Goal: Register for event/course

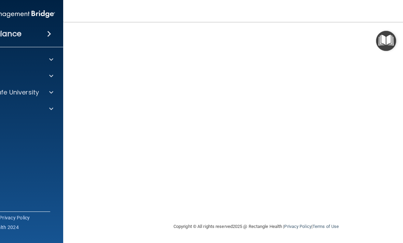
scroll to position [65, 0]
click at [387, 42] on img "Open Resource Center" at bounding box center [386, 41] width 20 height 20
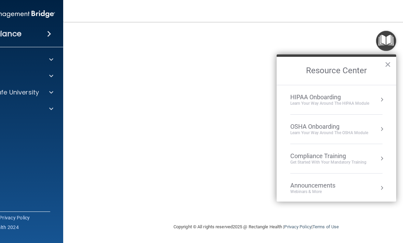
click at [353, 155] on div "Compliance Training" at bounding box center [328, 156] width 76 height 8
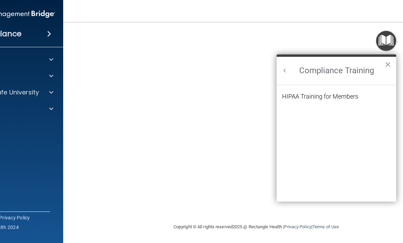
scroll to position [0, 0]
click at [365, 95] on li "HIPAA Training for Members" at bounding box center [336, 100] width 109 height 14
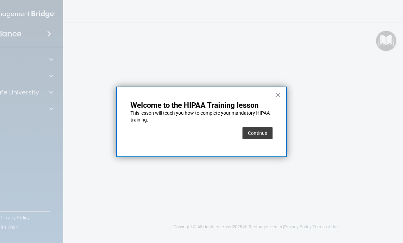
click at [275, 97] on button "×" at bounding box center [278, 94] width 6 height 11
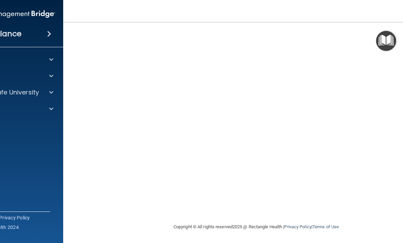
click at [390, 36] on img "Open Resource Center" at bounding box center [386, 41] width 20 height 20
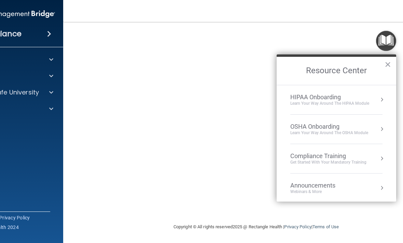
click at [357, 123] on div "OSHA Onboarding" at bounding box center [329, 127] width 78 height 8
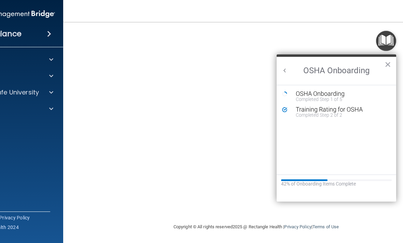
click at [351, 93] on div "OSHA Onboarding" at bounding box center [342, 94] width 92 height 6
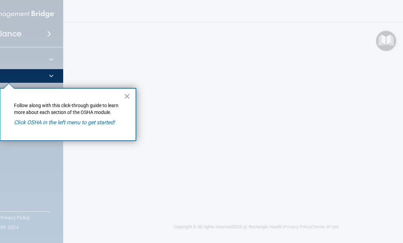
click at [124, 99] on button "×" at bounding box center [127, 96] width 6 height 11
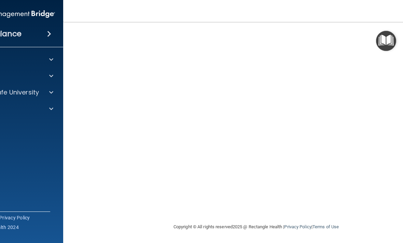
click at [382, 43] on img "Open Resource Center" at bounding box center [386, 41] width 20 height 20
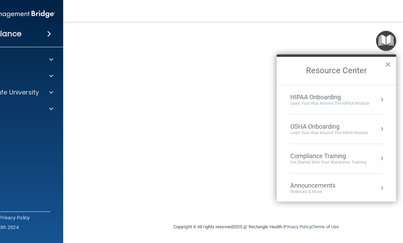
click at [345, 161] on div "Get Started with your mandatory training" at bounding box center [328, 162] width 76 height 6
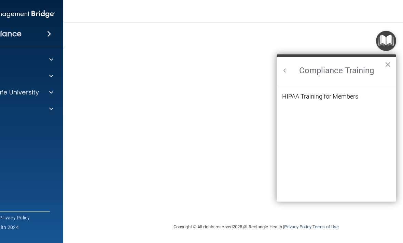
click at [367, 91] on ol "HIPAA Training for Members" at bounding box center [336, 143] width 109 height 117
click at [358, 94] on div "HIPAA Training for Members" at bounding box center [320, 96] width 76 height 6
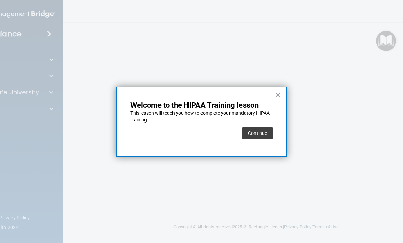
click at [262, 131] on button "Continue" at bounding box center [258, 133] width 30 height 12
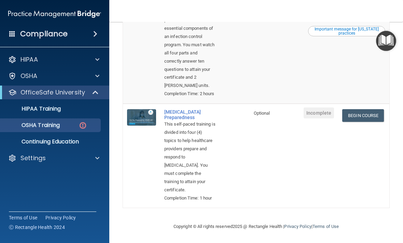
scroll to position [366, 0]
click at [365, 122] on link "Begin Course" at bounding box center [363, 115] width 42 height 13
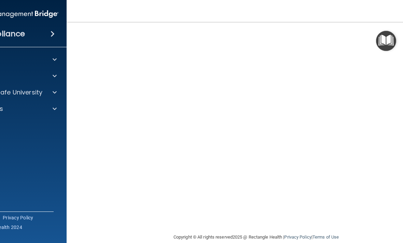
scroll to position [30, 0]
click at [50, 75] on div at bounding box center [53, 76] width 17 height 8
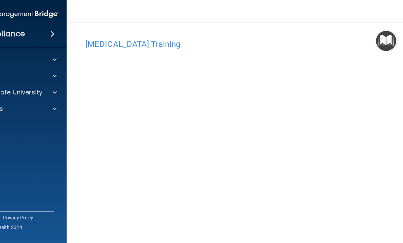
click at [386, 41] on img "Open Resource Center" at bounding box center [386, 41] width 20 height 20
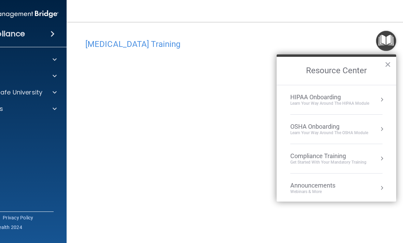
click at [376, 99] on div "HIPAA Onboarding Learn Your Way around the HIPAA module" at bounding box center [336, 99] width 92 height 13
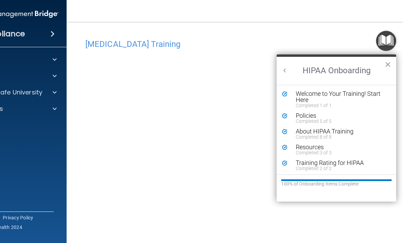
click at [365, 96] on div "Welcome to Your Training! Start Here" at bounding box center [342, 97] width 92 height 12
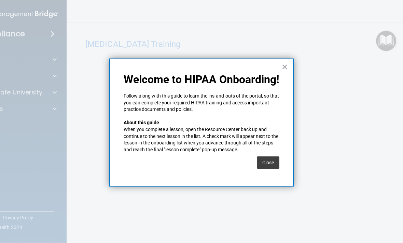
click at [274, 161] on button "Close" at bounding box center [268, 162] width 23 height 12
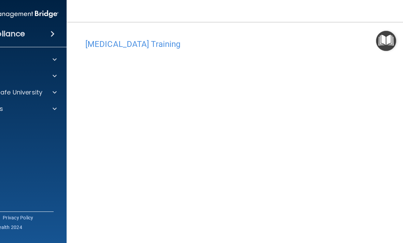
click at [389, 40] on img "Open Resource Center" at bounding box center [386, 41] width 20 height 20
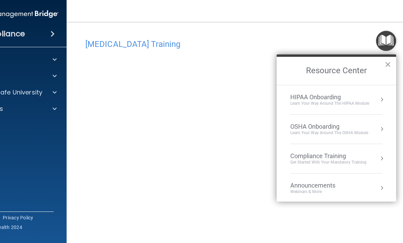
click at [355, 161] on div "Get Started with your mandatory training" at bounding box center [328, 162] width 76 height 6
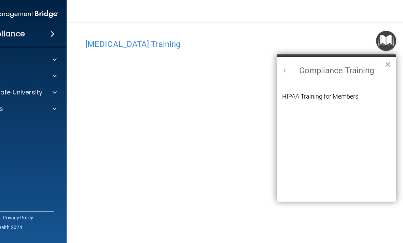
click at [350, 93] on div "HIPAA Training for Members" at bounding box center [320, 96] width 76 height 6
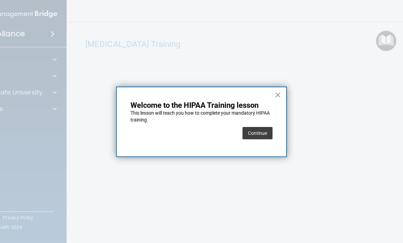
click at [263, 131] on button "Continue" at bounding box center [258, 133] width 30 height 12
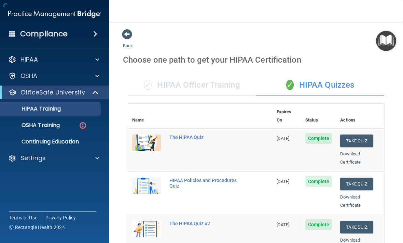
scroll to position [2, 0]
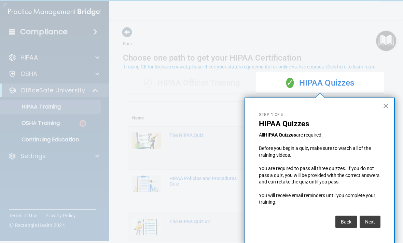
click at [376, 218] on button "Next" at bounding box center [370, 221] width 21 height 12
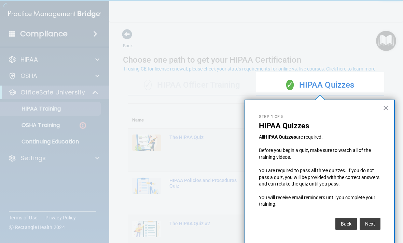
scroll to position [279, 0]
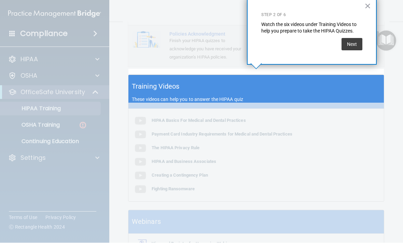
click at [358, 43] on button "Next" at bounding box center [352, 44] width 21 height 12
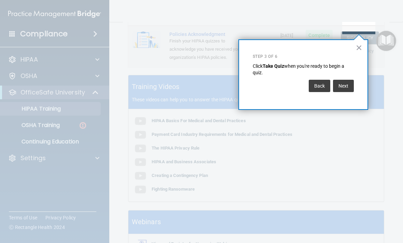
scroll to position [0, 0]
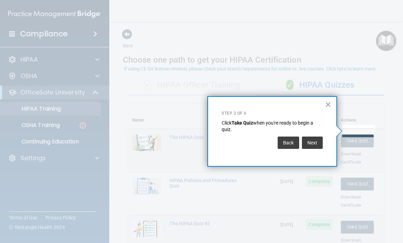
click at [310, 142] on button "Next" at bounding box center [312, 142] width 21 height 12
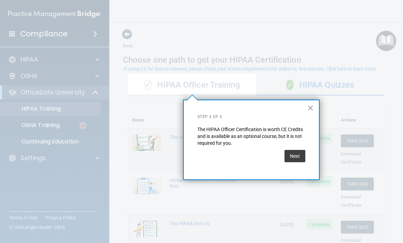
click at [311, 112] on button "×" at bounding box center [311, 107] width 6 height 11
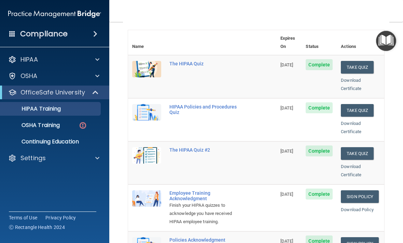
scroll to position [73, 0]
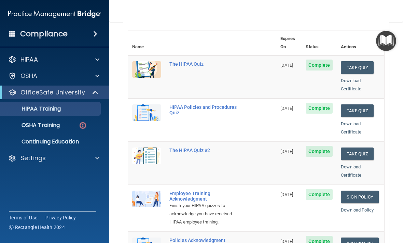
click at [28, 144] on p "Continuing Education" at bounding box center [50, 141] width 93 height 7
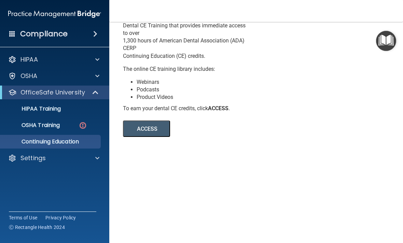
scroll to position [41, 0]
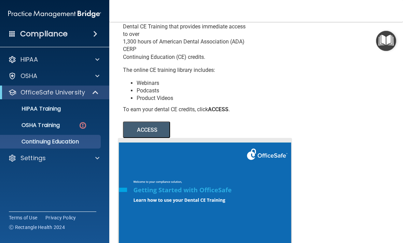
click at [150, 124] on button "ACCESS" at bounding box center [146, 129] width 47 height 16
